Goal: Navigation & Orientation: Find specific page/section

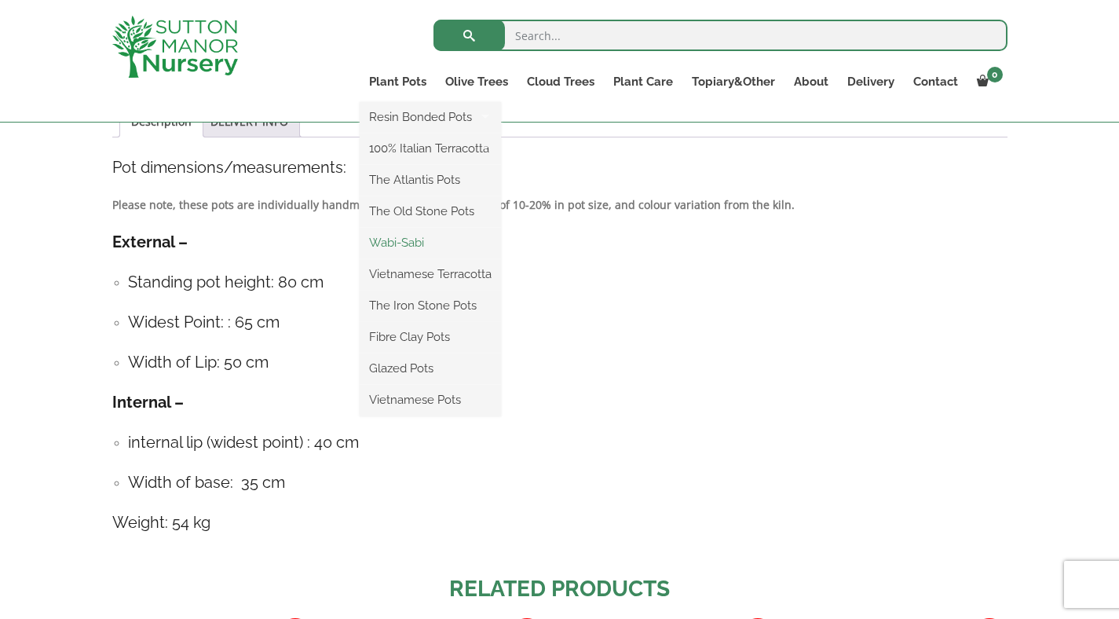
click at [430, 251] on link "Wabi-Sabi" at bounding box center [430, 243] width 141 height 24
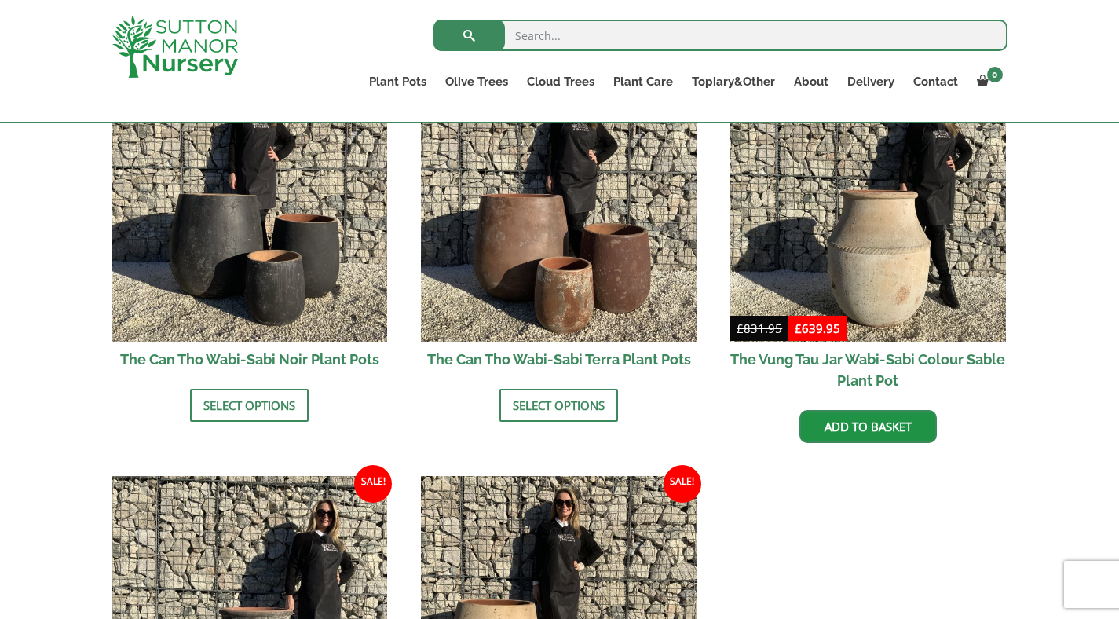
scroll to position [1447, 0]
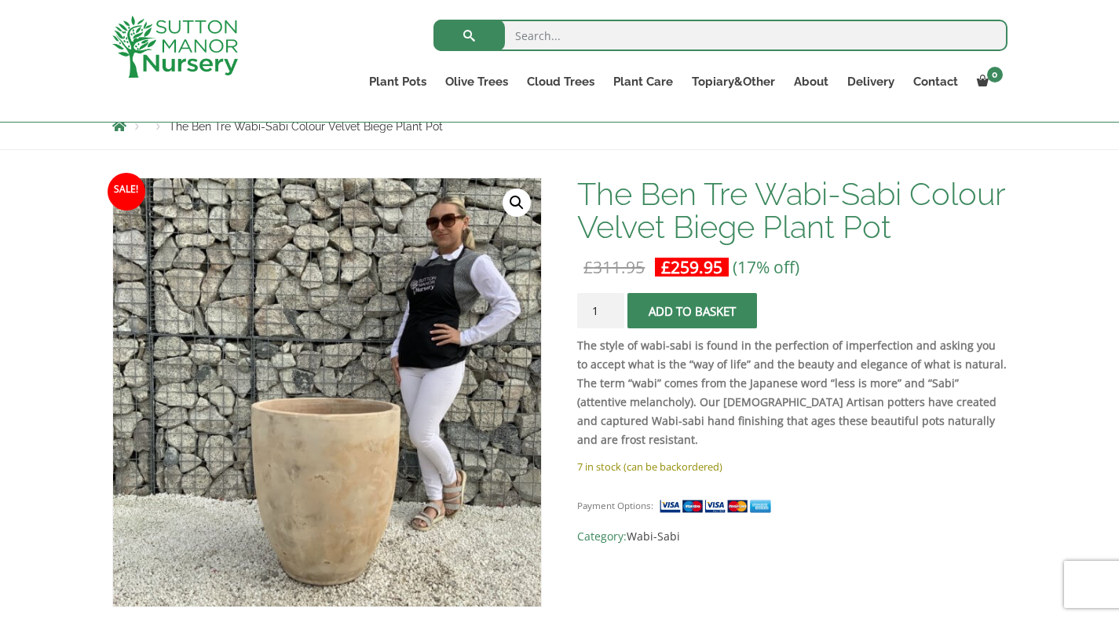
scroll to position [149, 0]
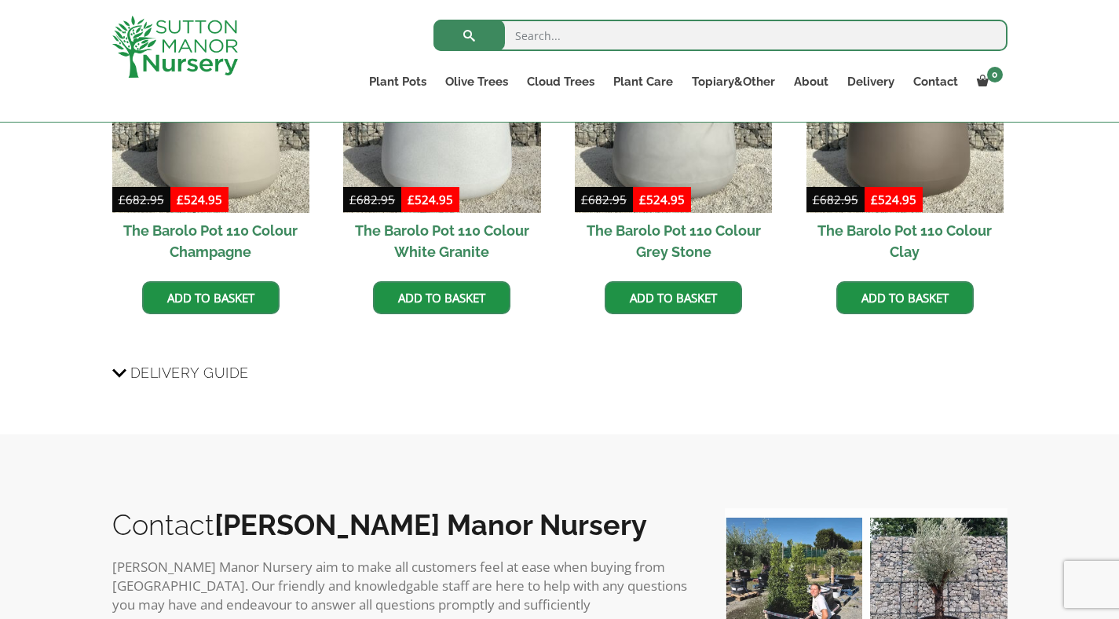
scroll to position [1329, 0]
